Goal: Task Accomplishment & Management: Use online tool/utility

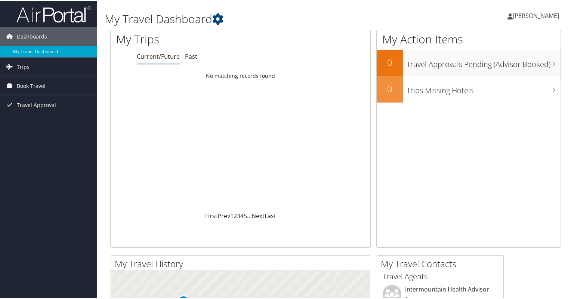
click at [36, 83] on span "Book Travel" at bounding box center [31, 85] width 29 height 19
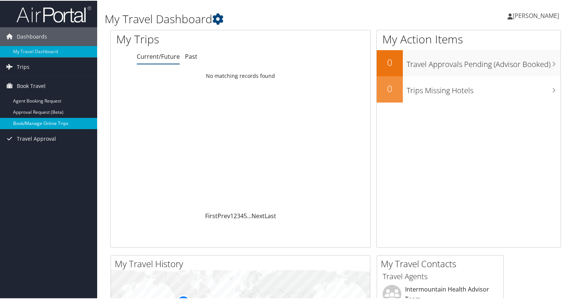
click at [43, 120] on link "Book/Manage Online Trips" at bounding box center [48, 122] width 97 height 11
